Goal: Transaction & Acquisition: Purchase product/service

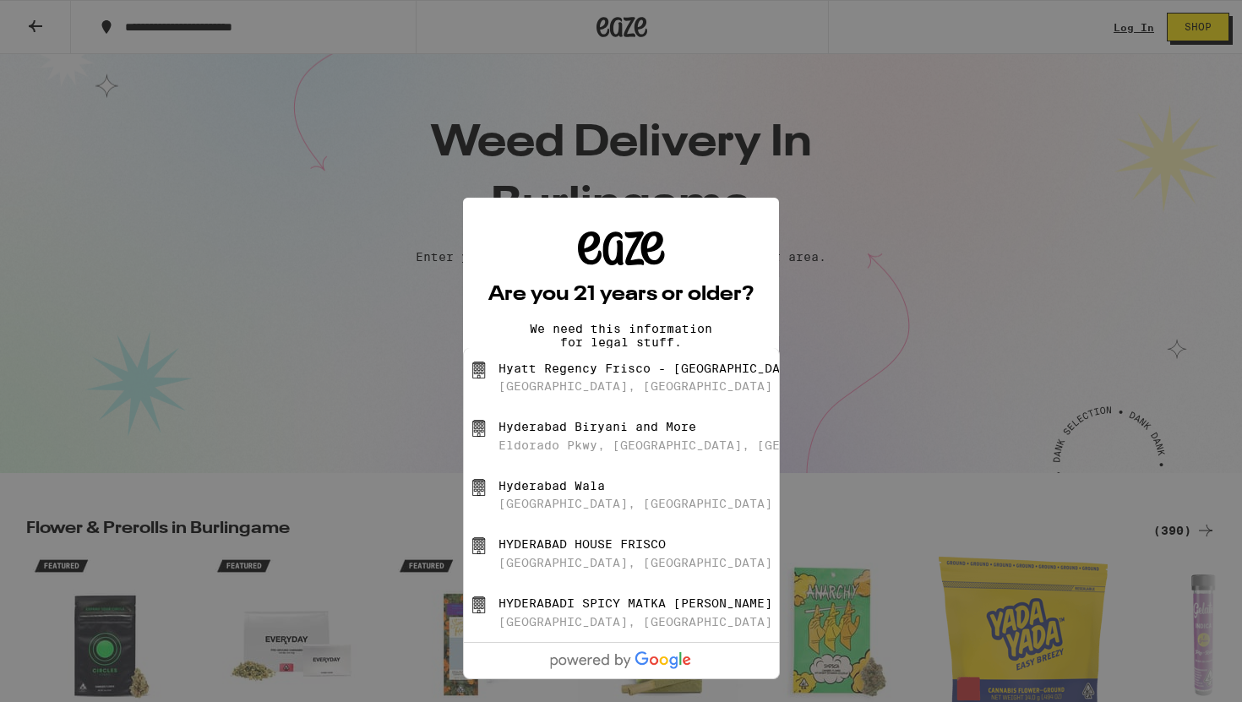
click at [379, 285] on div "Are you 21 years or older? We need this information for legal stuff. Yes No" at bounding box center [621, 351] width 1242 height 702
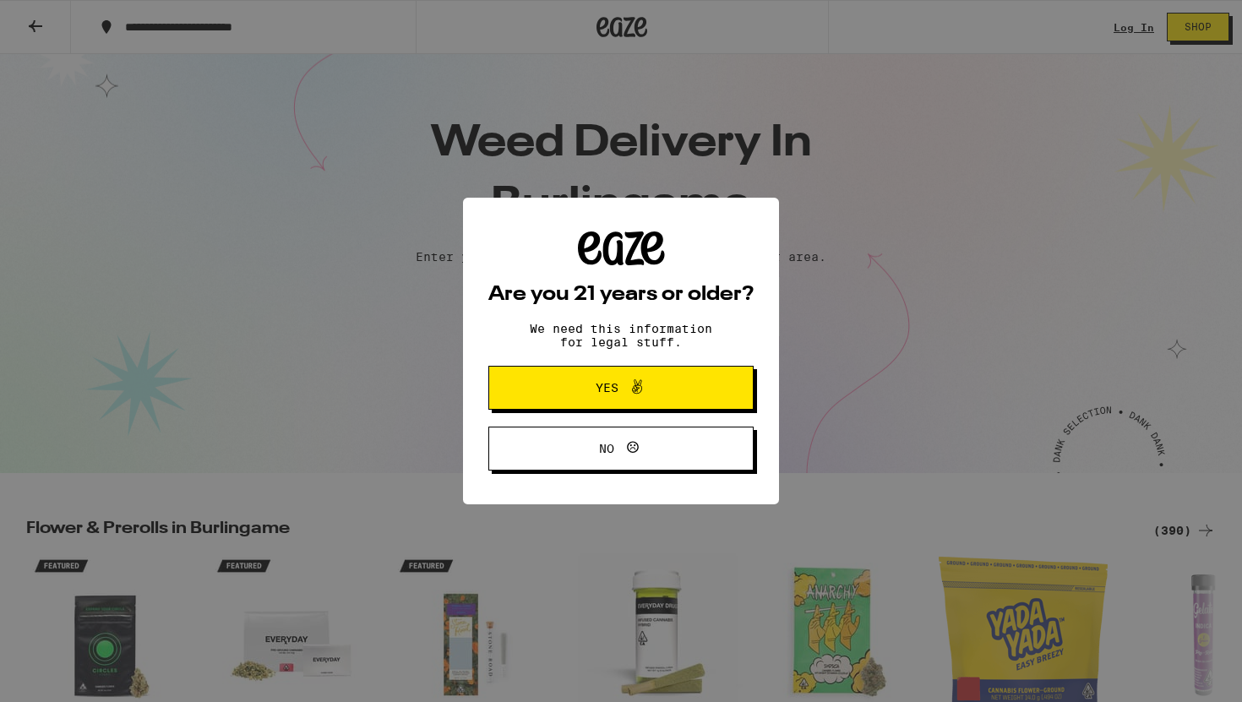
click at [553, 384] on button "Yes" at bounding box center [620, 388] width 265 height 44
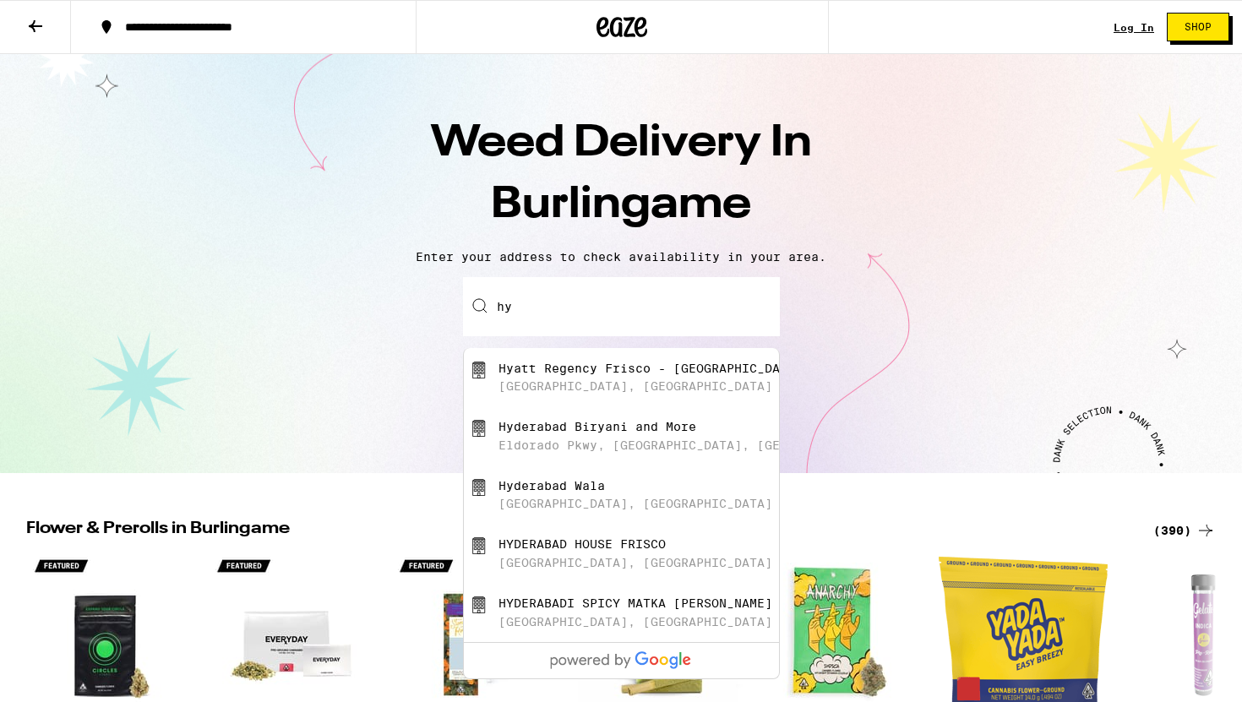
click at [595, 323] on input "hy" at bounding box center [621, 306] width 317 height 59
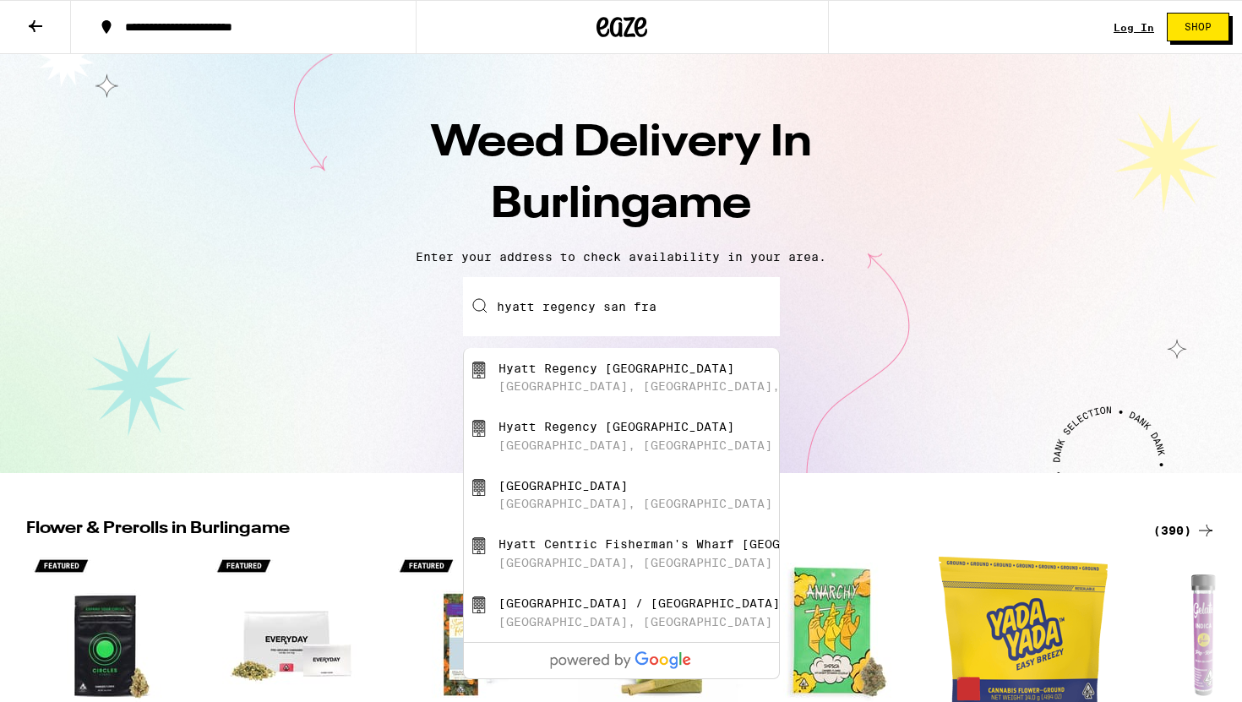
click at [591, 506] on div "[GEOGRAPHIC_DATA] [GEOGRAPHIC_DATA], [GEOGRAPHIC_DATA]" at bounding box center [650, 495] width 302 height 32
type input "[GEOGRAPHIC_DATA], [GEOGRAPHIC_DATA], [GEOGRAPHIC_DATA], [GEOGRAPHIC_DATA]"
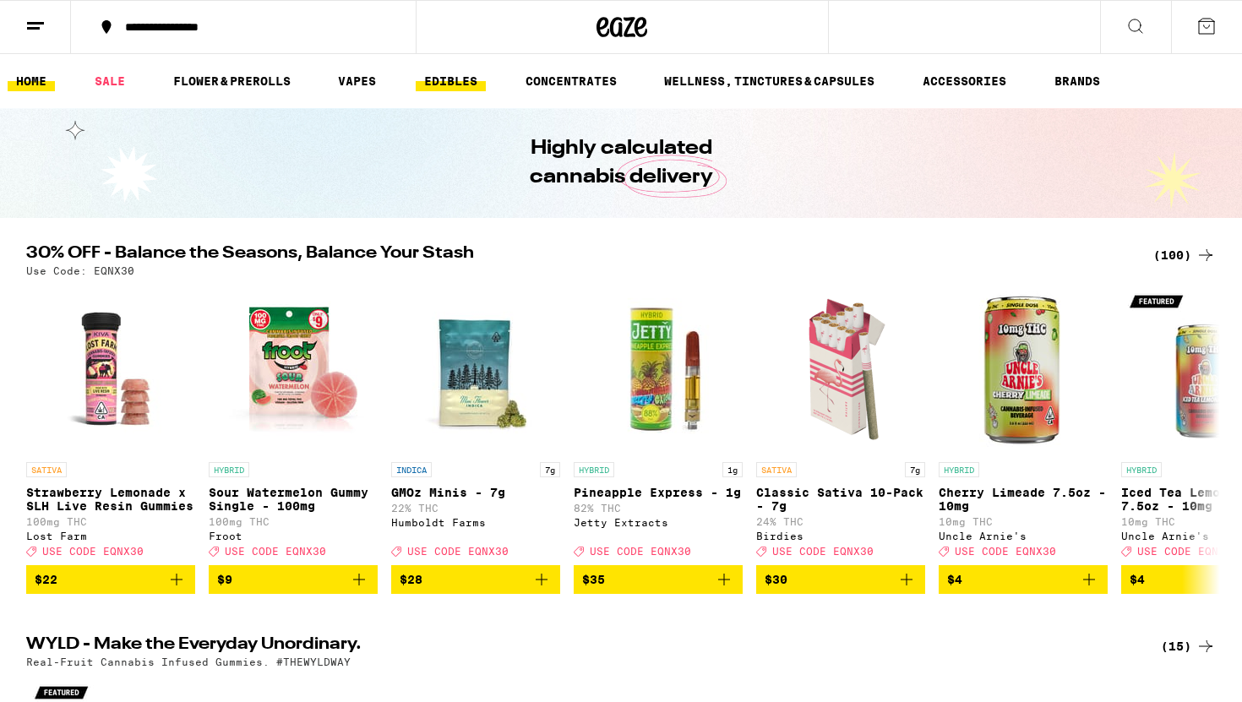
click at [463, 79] on link "EDIBLES" at bounding box center [451, 81] width 70 height 20
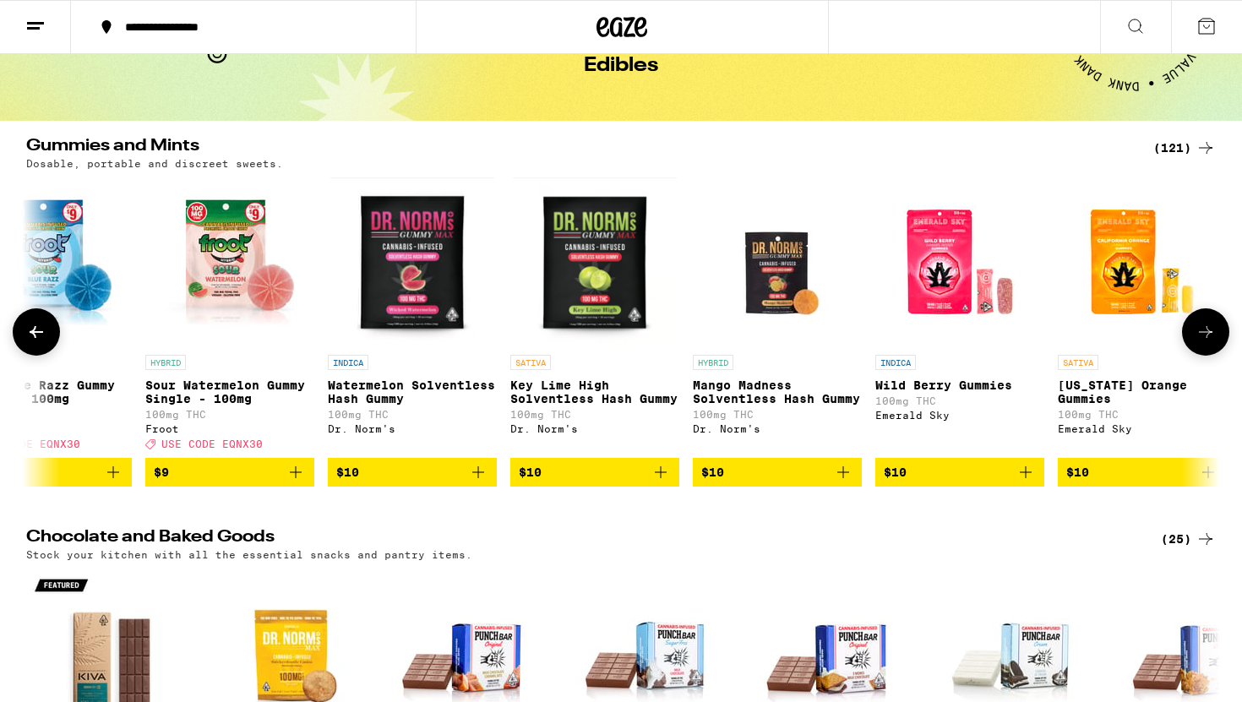
scroll to position [89, 0]
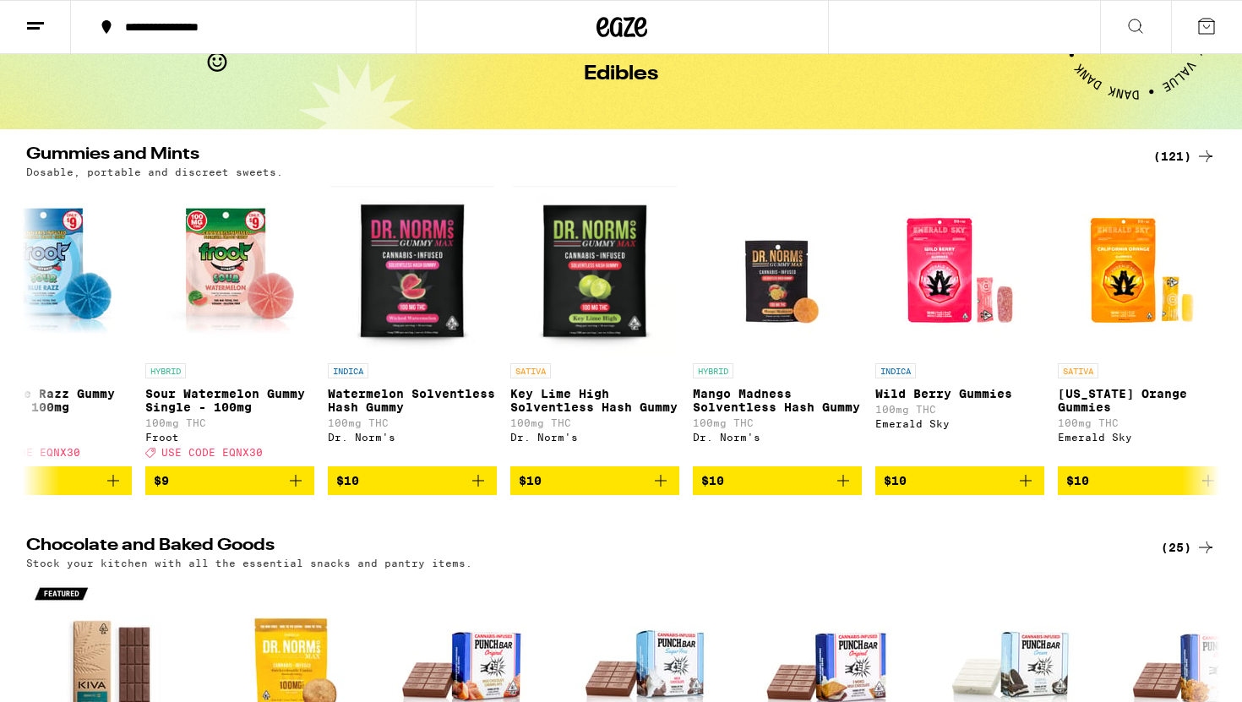
click at [1172, 156] on div "(121)" at bounding box center [1184, 156] width 63 height 20
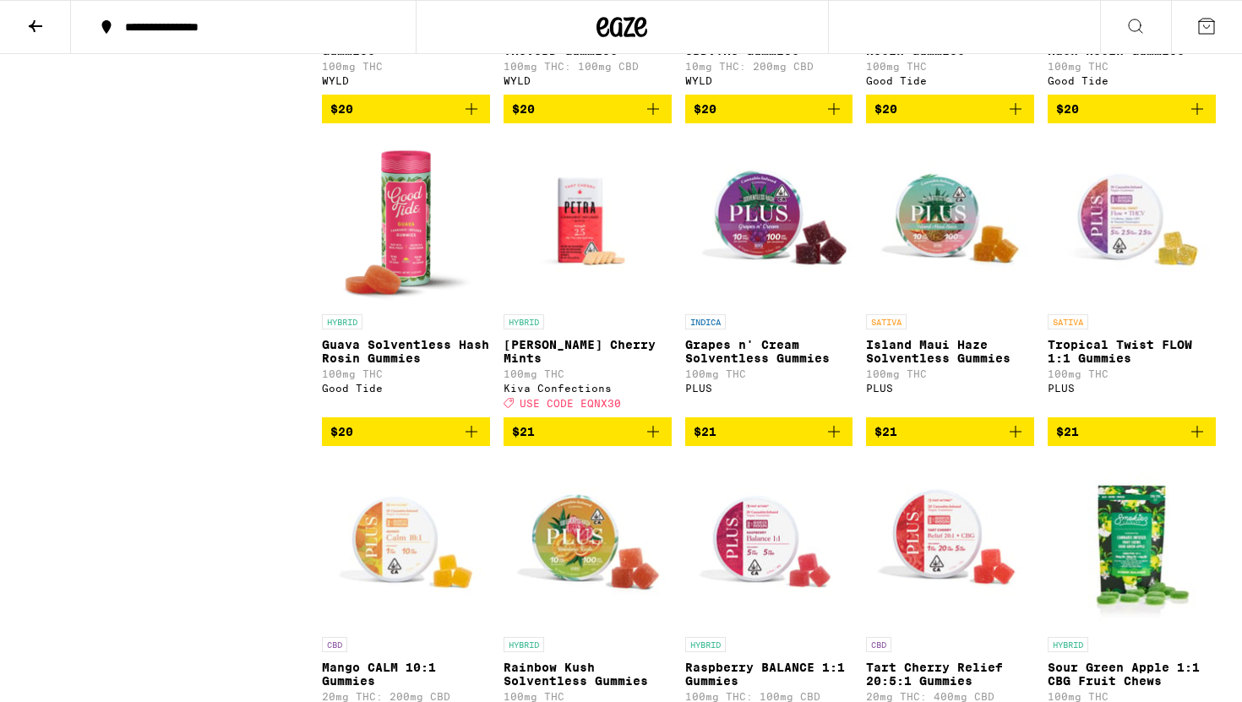
scroll to position [5760, 0]
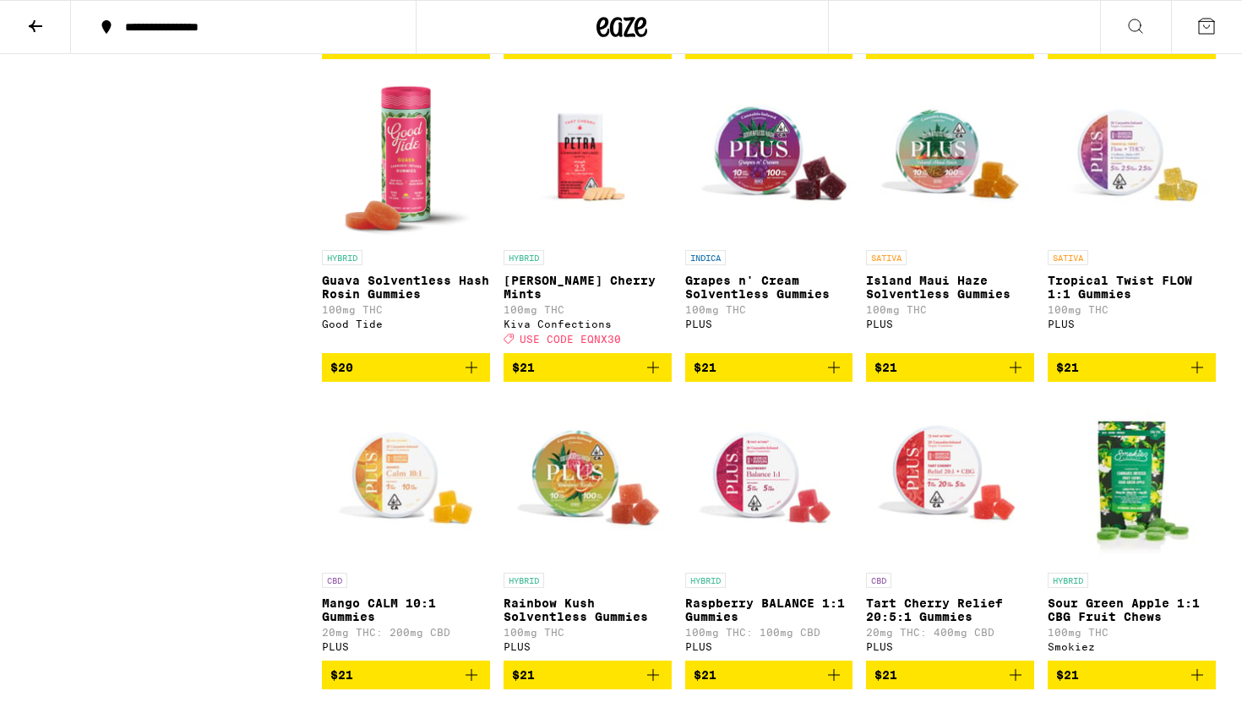
click at [576, 242] on img "Open page for Petra Tart Cherry Mints from Kiva Confections" at bounding box center [588, 157] width 168 height 169
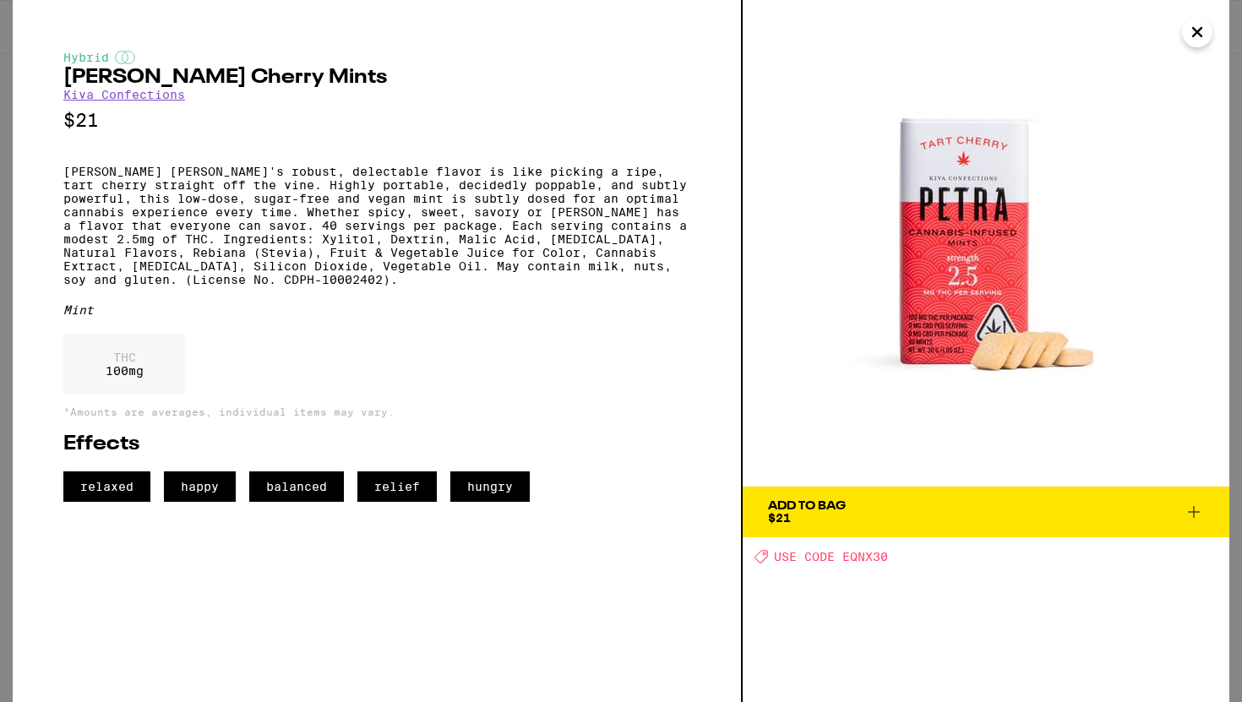
click at [1202, 25] on icon "Close" at bounding box center [1197, 31] width 20 height 25
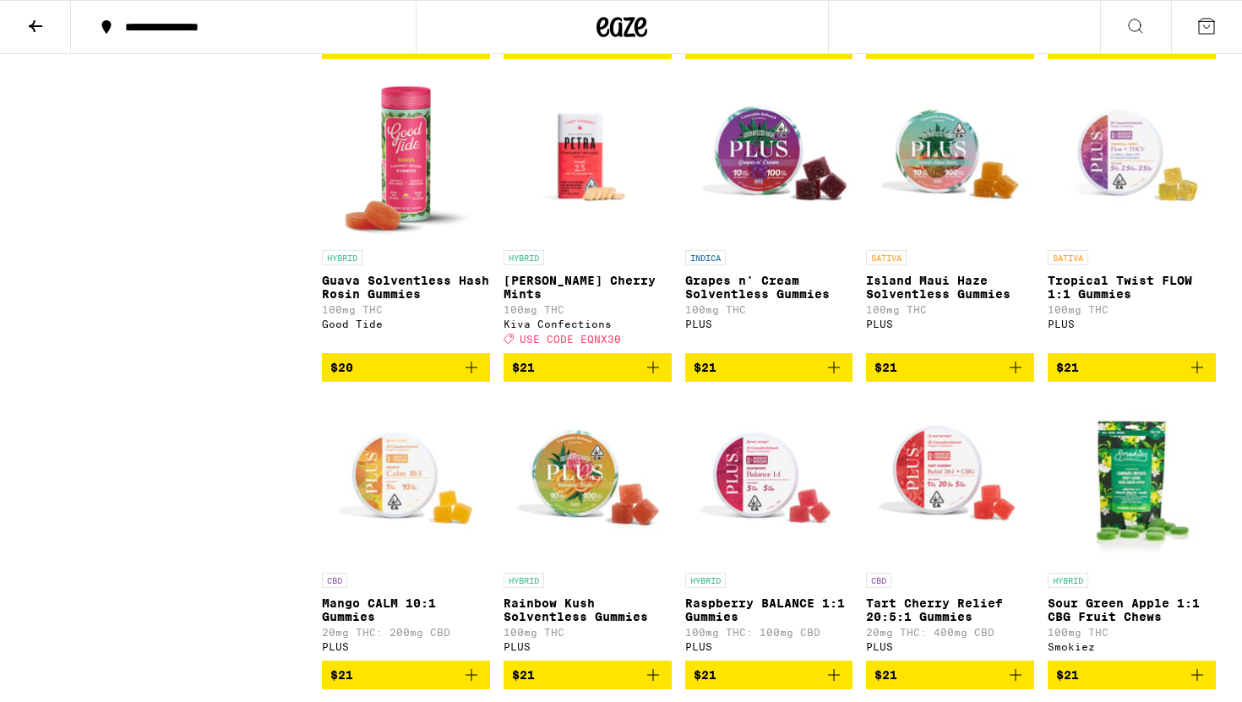
click at [589, 242] on img "Open page for Petra Tart Cherry Mints from Kiva Confections" at bounding box center [588, 157] width 168 height 169
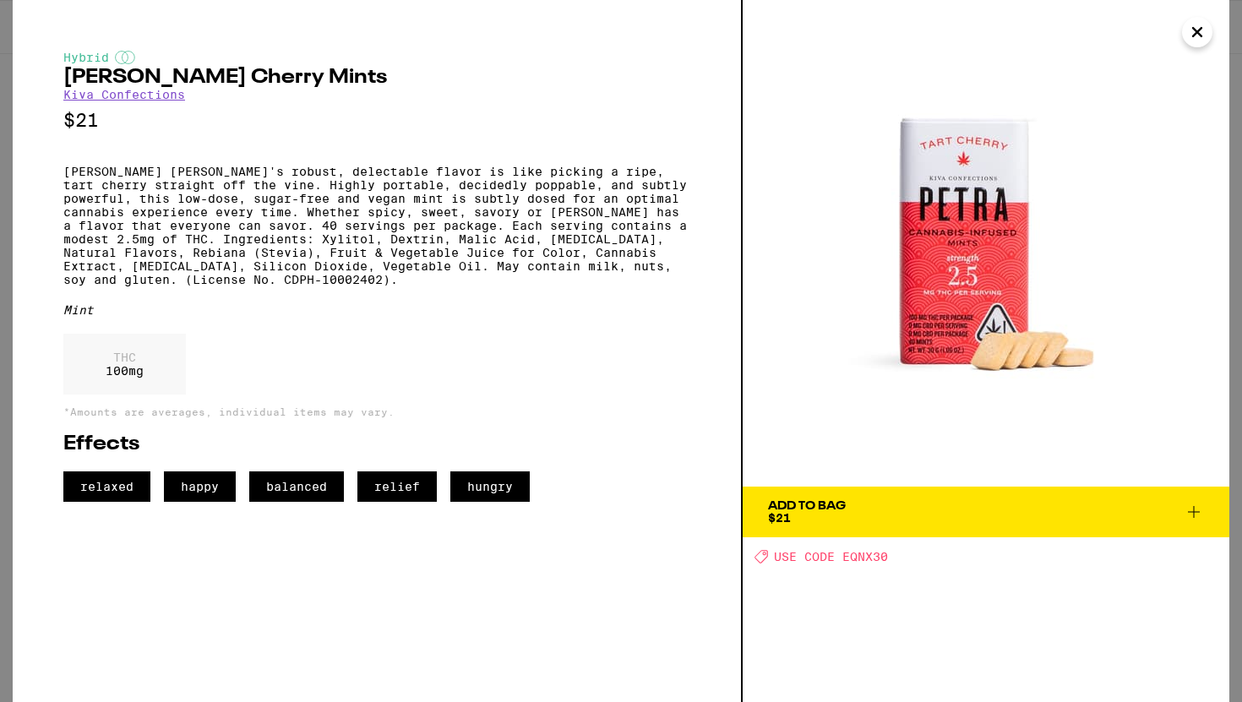
click at [869, 537] on button "Add To Bag $21" at bounding box center [986, 512] width 487 height 51
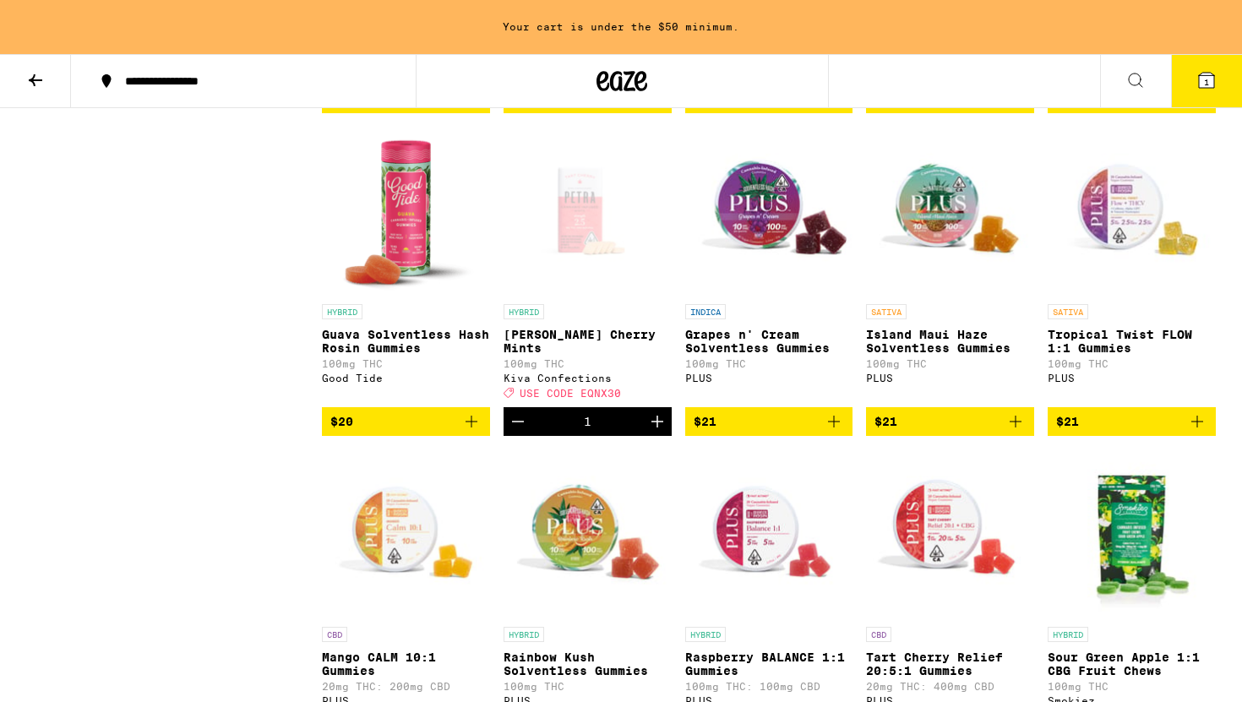
scroll to position [5814, 0]
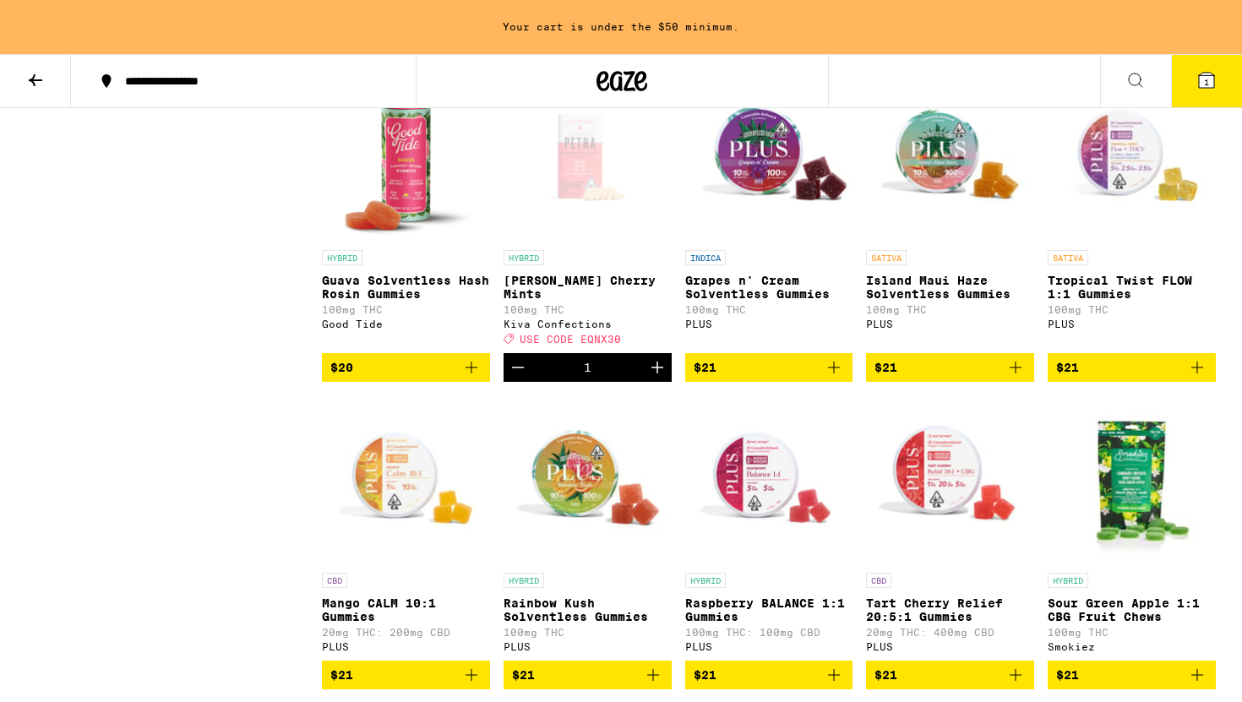
click at [1213, 85] on icon at bounding box center [1206, 80] width 15 height 15
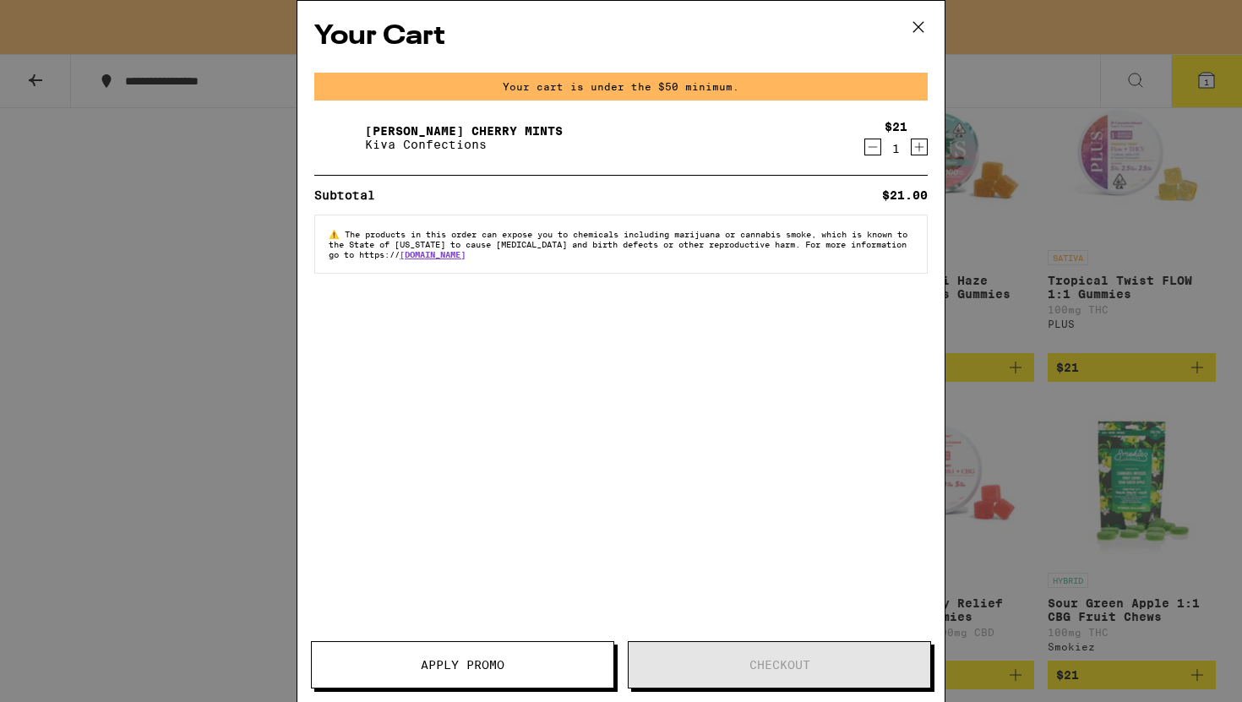
click at [922, 144] on icon "Increment" at bounding box center [919, 147] width 15 height 20
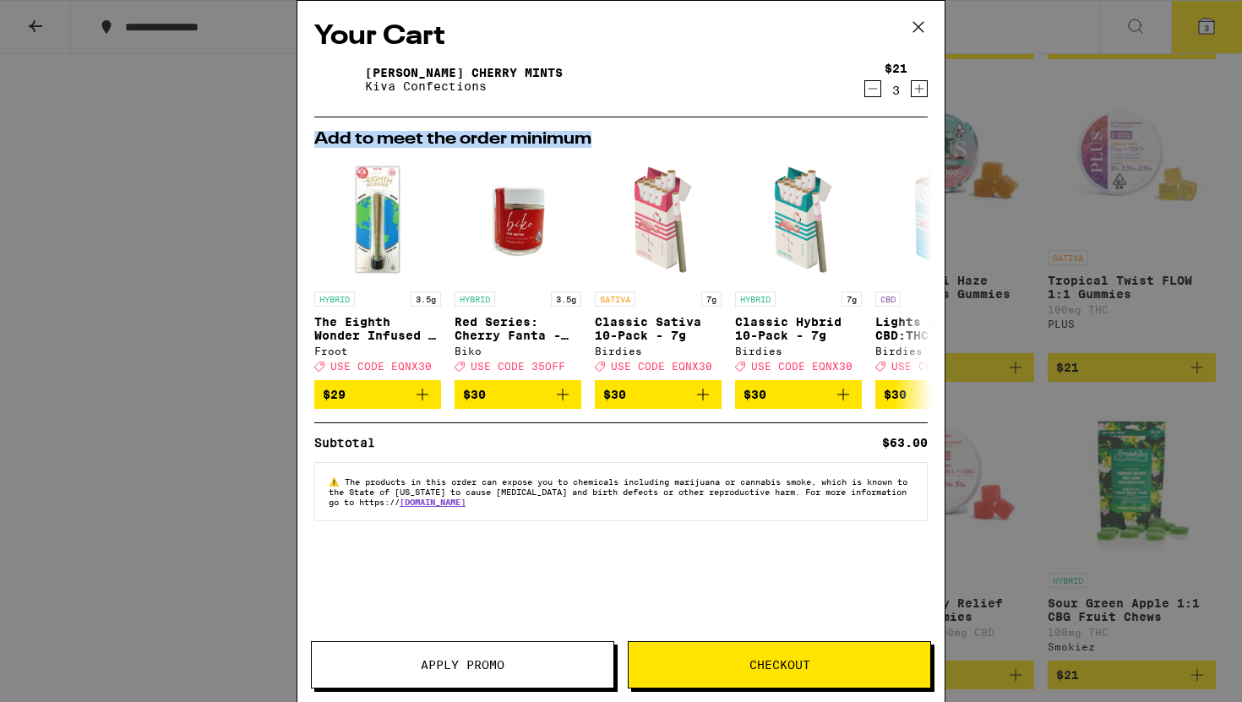
click at [922, 144] on h2 "Add to meet the order minimum" at bounding box center [620, 139] width 613 height 17
click at [917, 79] on div "$21 3" at bounding box center [895, 79] width 63 height 35
click at [917, 81] on icon "Increment" at bounding box center [919, 89] width 15 height 20
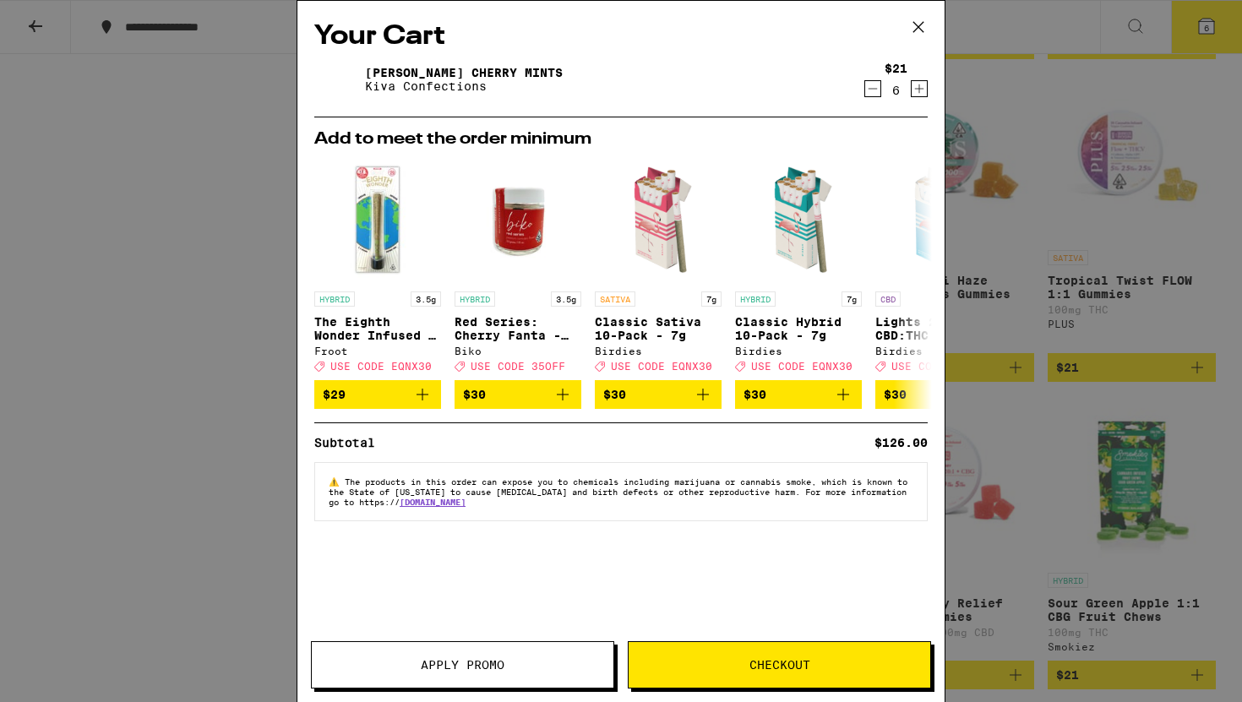
click at [917, 81] on icon "Increment" at bounding box center [919, 89] width 15 height 20
click at [678, 657] on button "Checkout" at bounding box center [779, 664] width 303 height 47
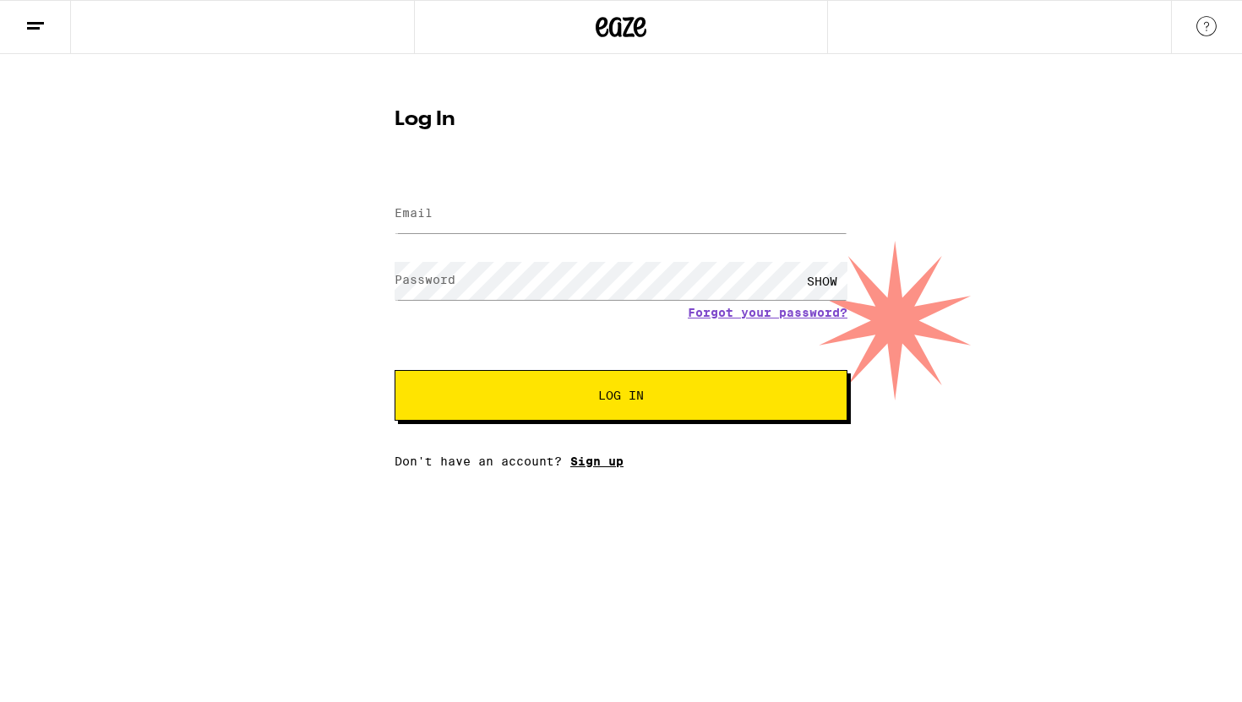
click at [587, 464] on link "Sign up" at bounding box center [596, 462] width 53 height 14
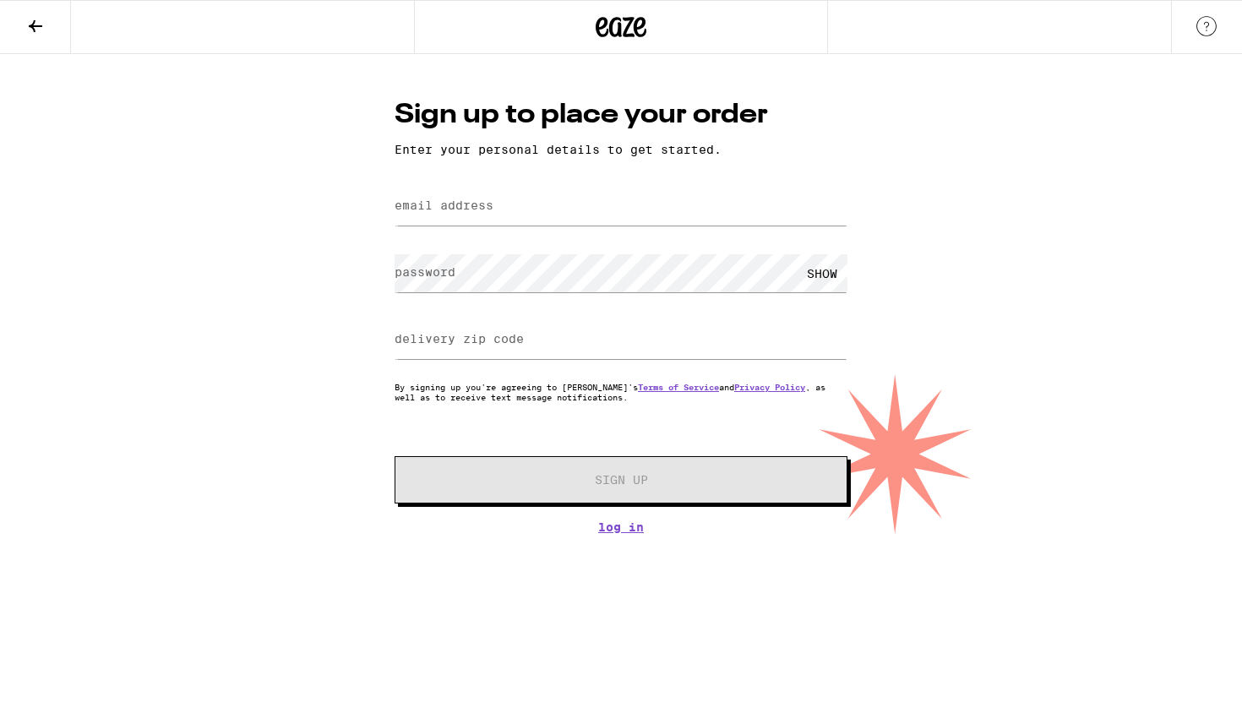
click at [35, 25] on icon at bounding box center [36, 26] width 14 height 12
